Goal: Task Accomplishment & Management: Manage account settings

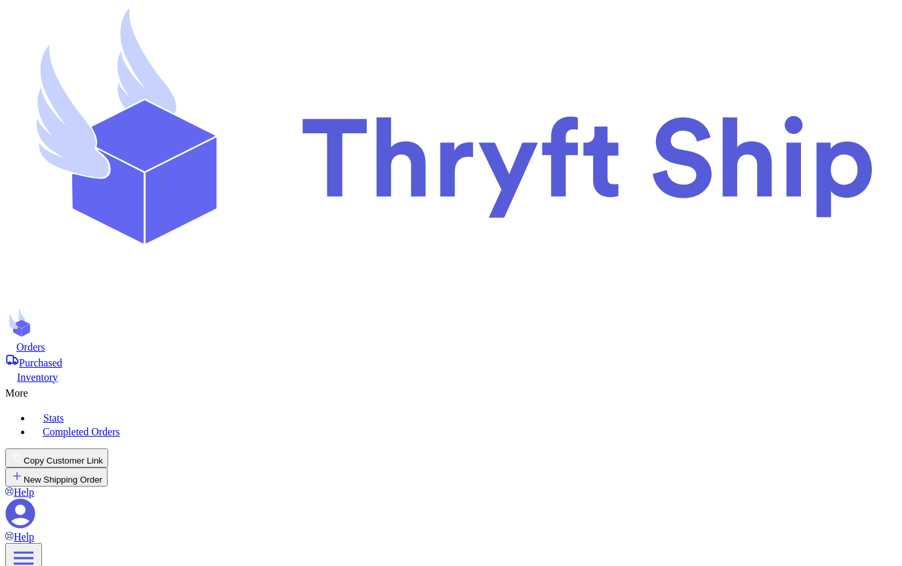
click at [35, 498] on icon at bounding box center [20, 513] width 30 height 30
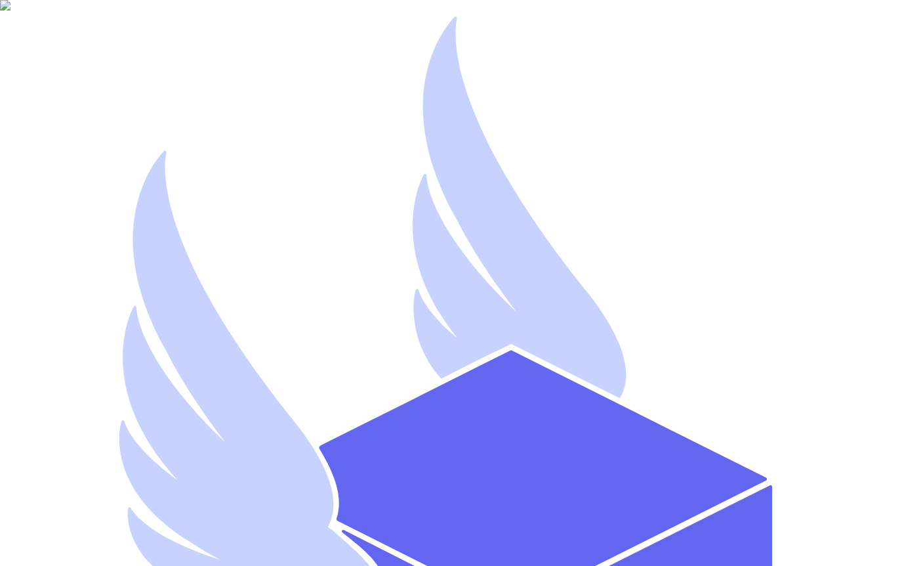
type input "ar Stripe"
type input "arstripe"
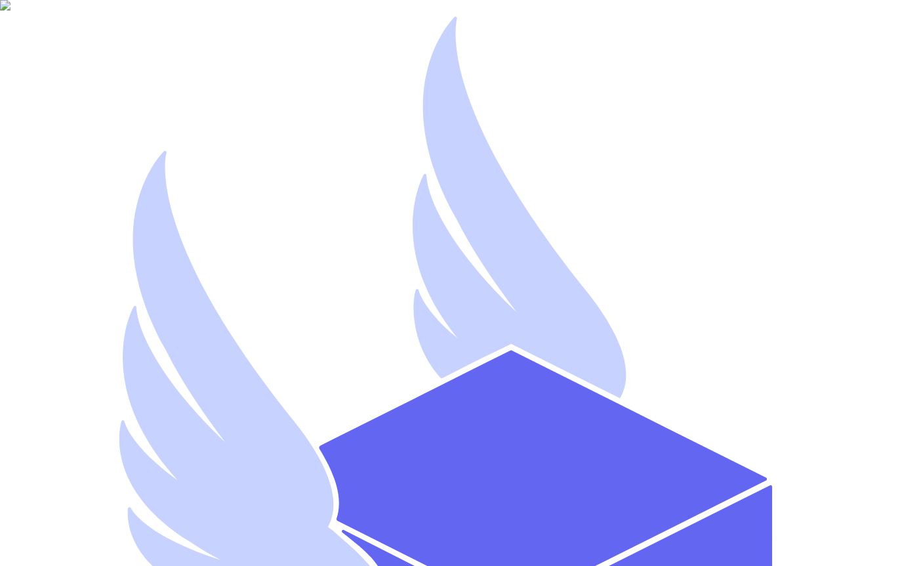
type input "[EMAIL_ADDRESS][DOMAIN_NAME]"
type input "ar Stripe 1"
type input "arstripe1"
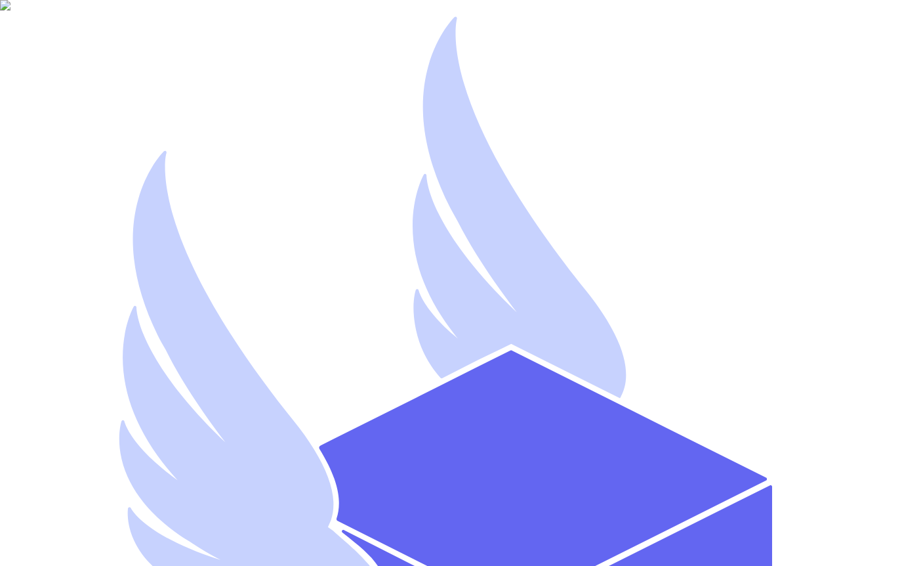
select select "you_reached_out_to_me"
